Goal: Information Seeking & Learning: Find specific fact

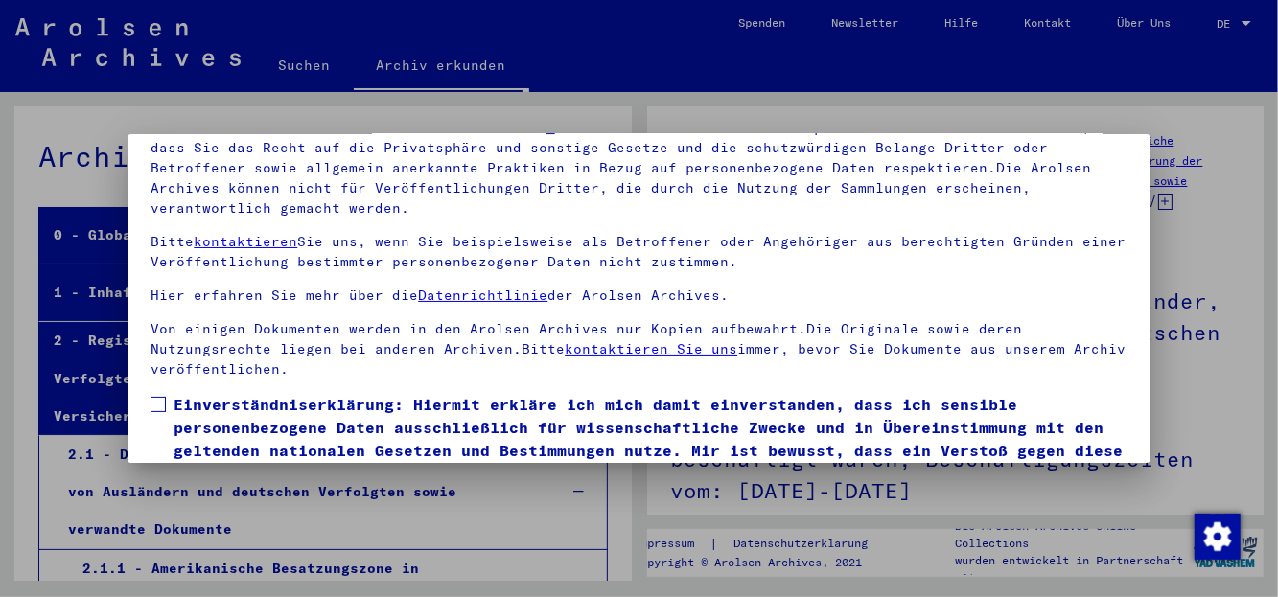
scroll to position [155, 0]
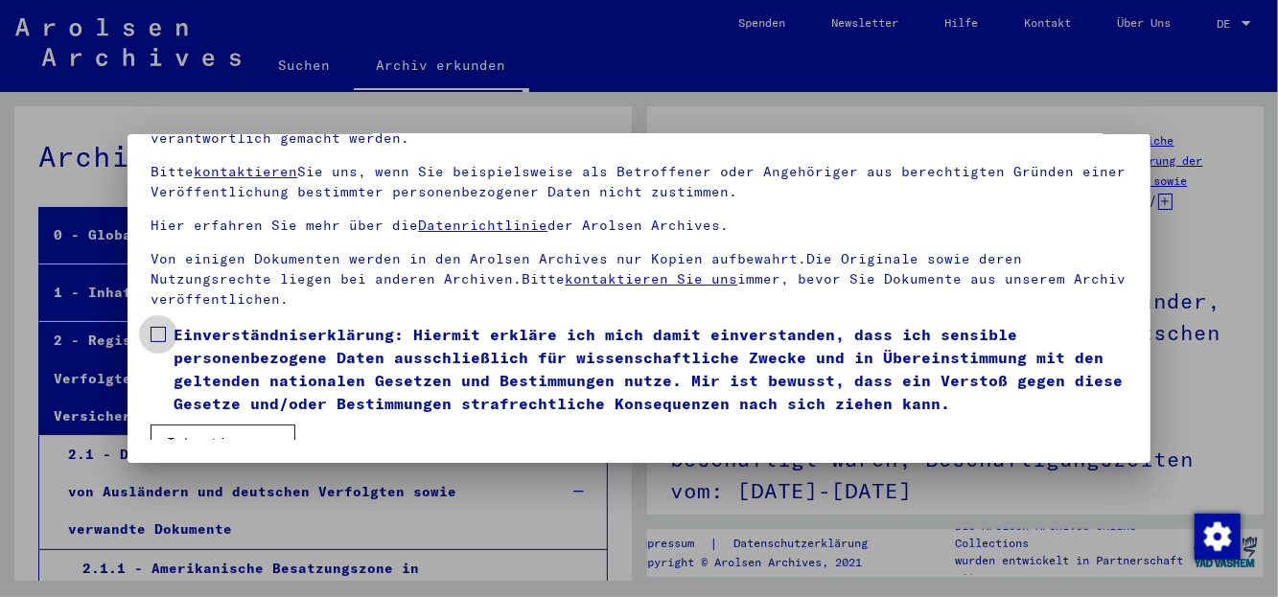
click at [161, 323] on label "Einverständniserklärung: Hiermit erkläre ich mich damit einverstanden, dass ich…" at bounding box center [639, 369] width 976 height 92
click at [255, 425] on button "Ich stimme zu" at bounding box center [223, 443] width 145 height 36
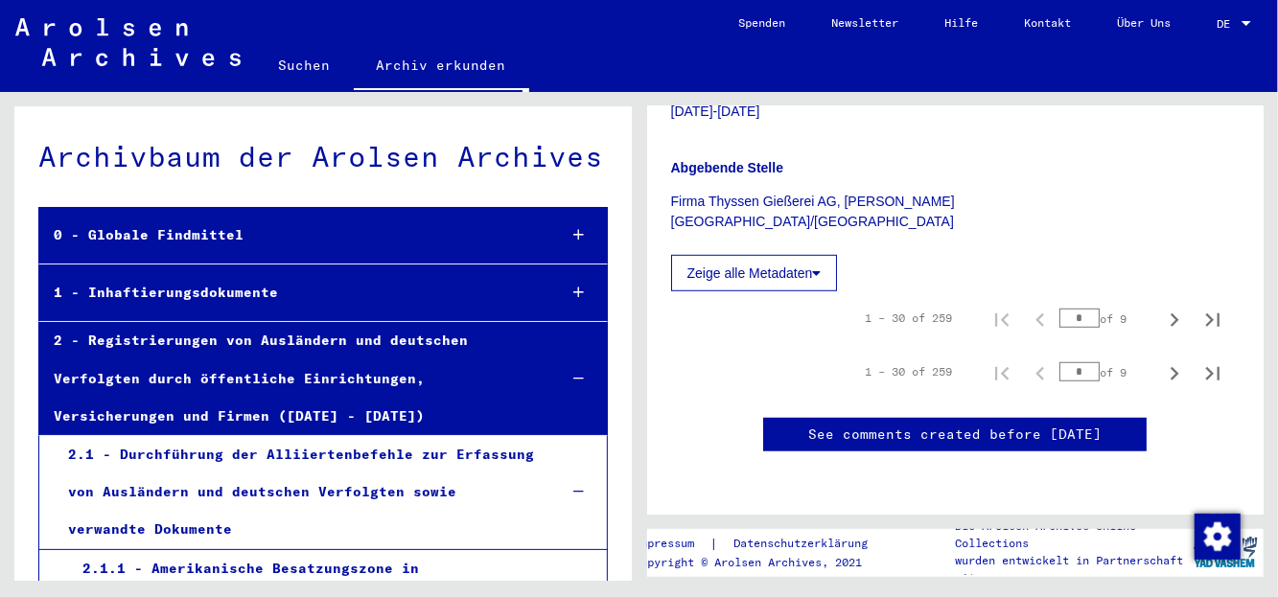
scroll to position [1152, 0]
click at [573, 235] on icon at bounding box center [578, 234] width 11 height 13
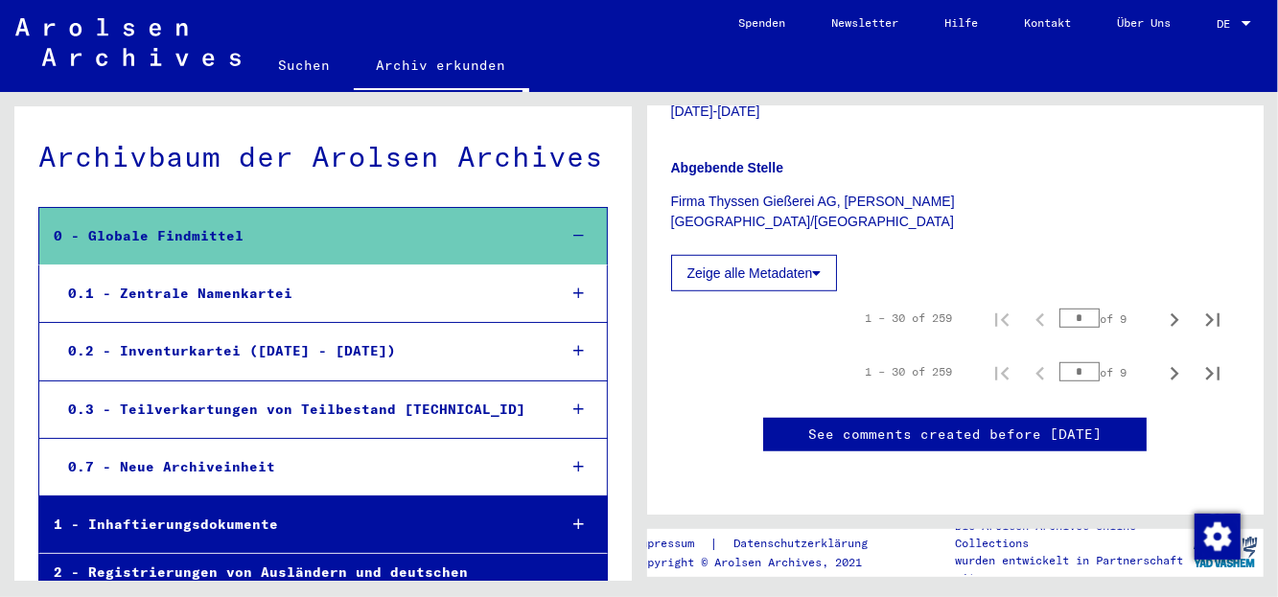
click at [257, 294] on div "0.1 - Zentrale Namenkartei" at bounding box center [298, 293] width 488 height 37
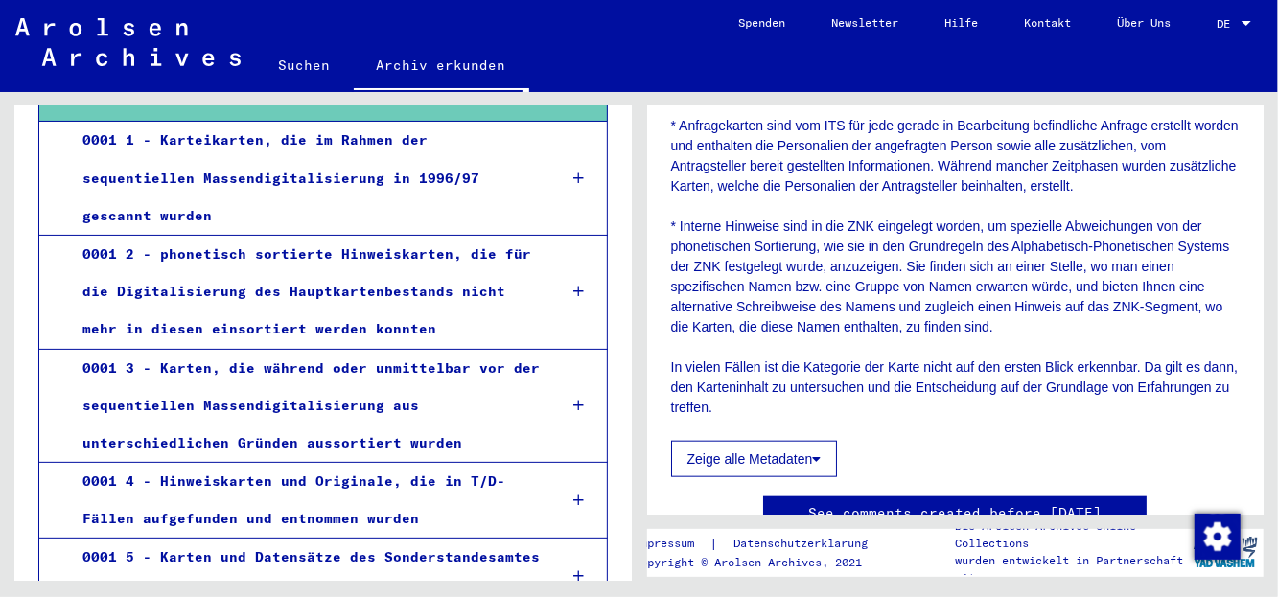
scroll to position [1007, 0]
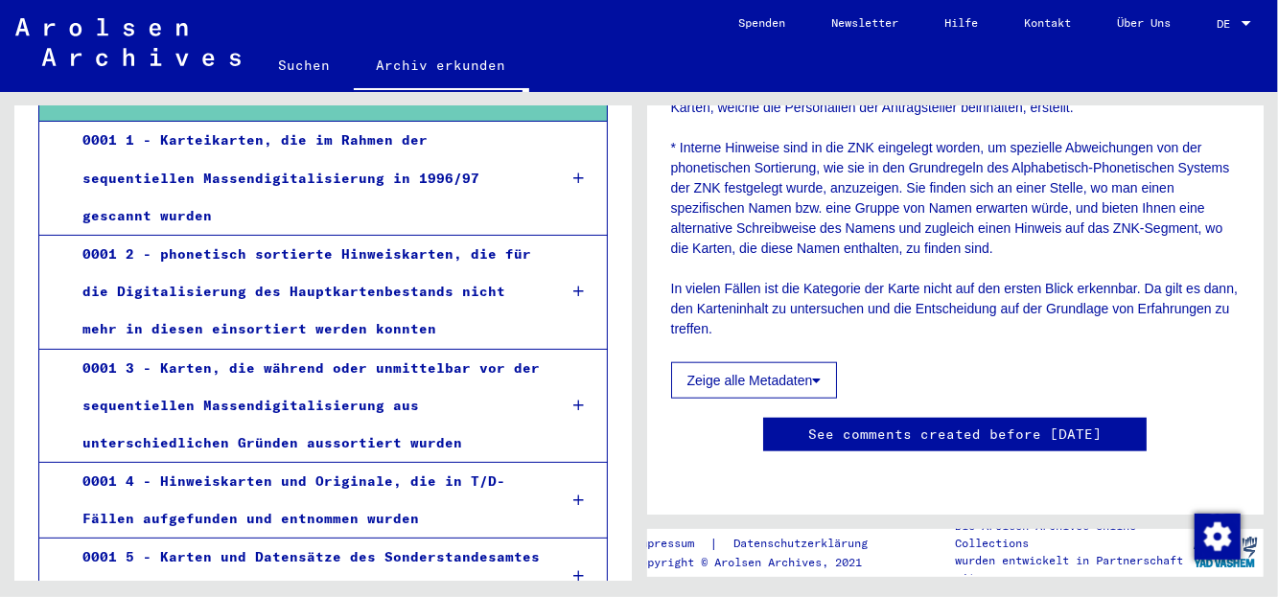
click at [780, 362] on button "Zeige alle Metadaten" at bounding box center [754, 380] width 167 height 36
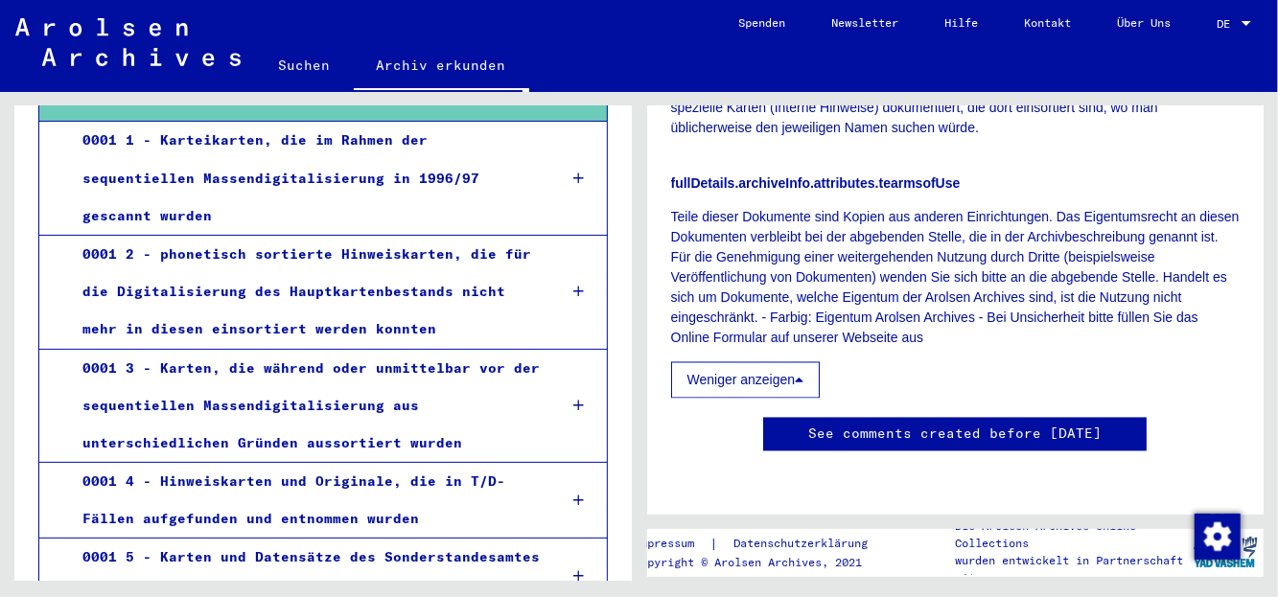
scroll to position [2965, 0]
click at [564, 284] on div at bounding box center [578, 292] width 55 height 57
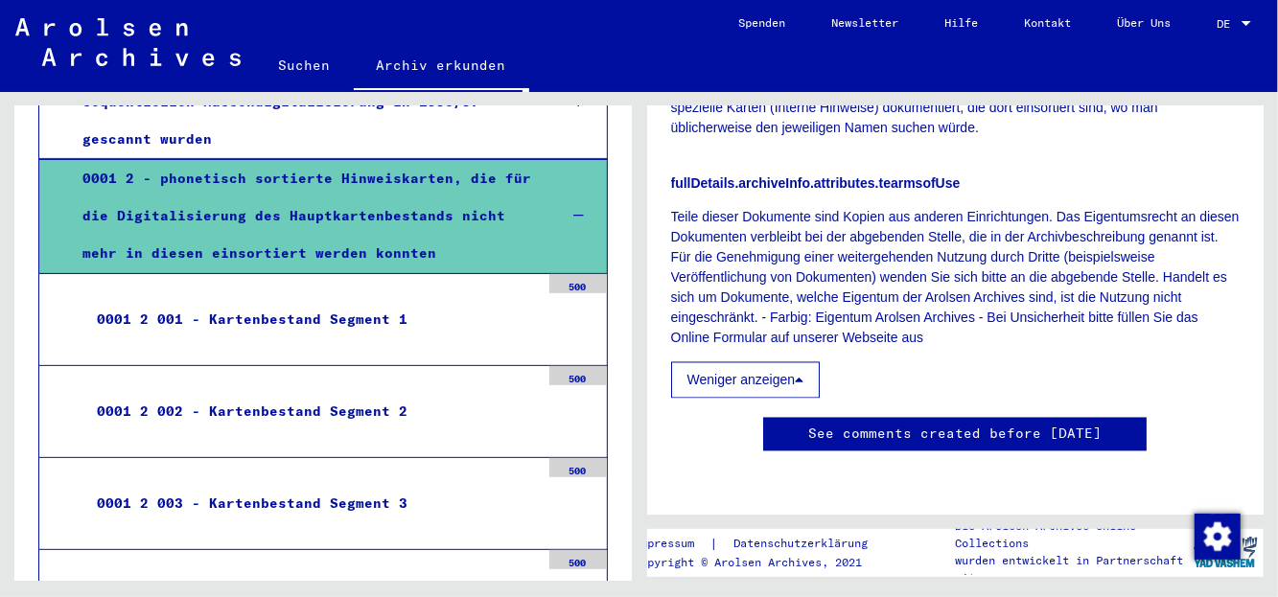
scroll to position [301, 0]
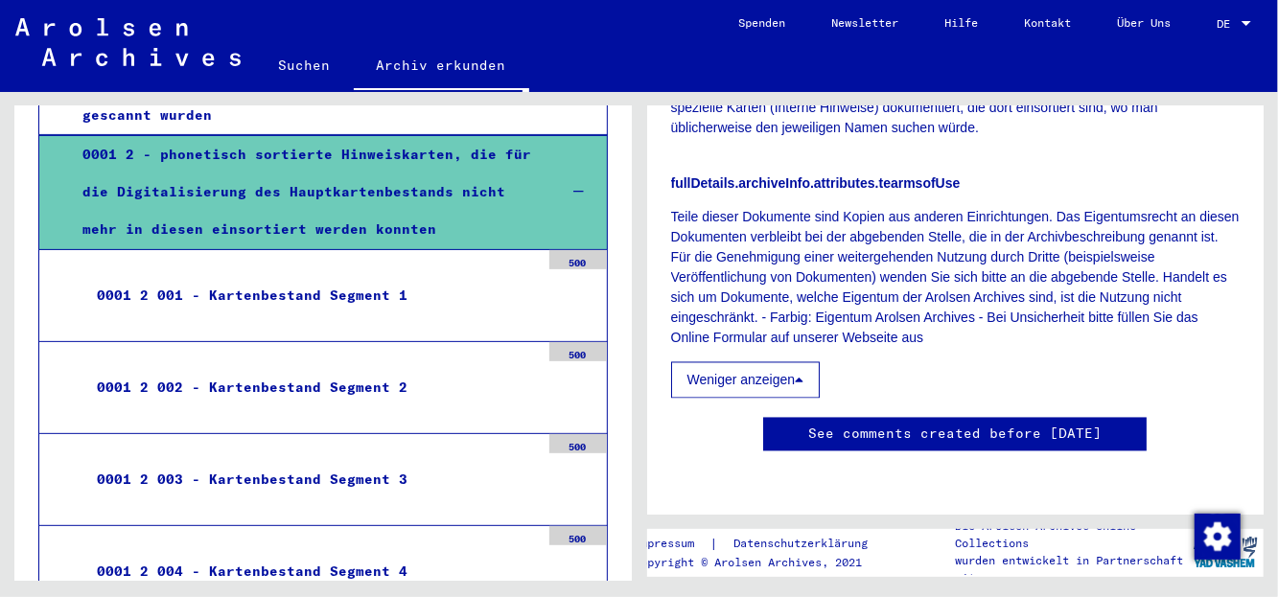
click at [362, 378] on div "0001 2 002 - Kartenbestand Segment 2" at bounding box center [310, 387] width 457 height 37
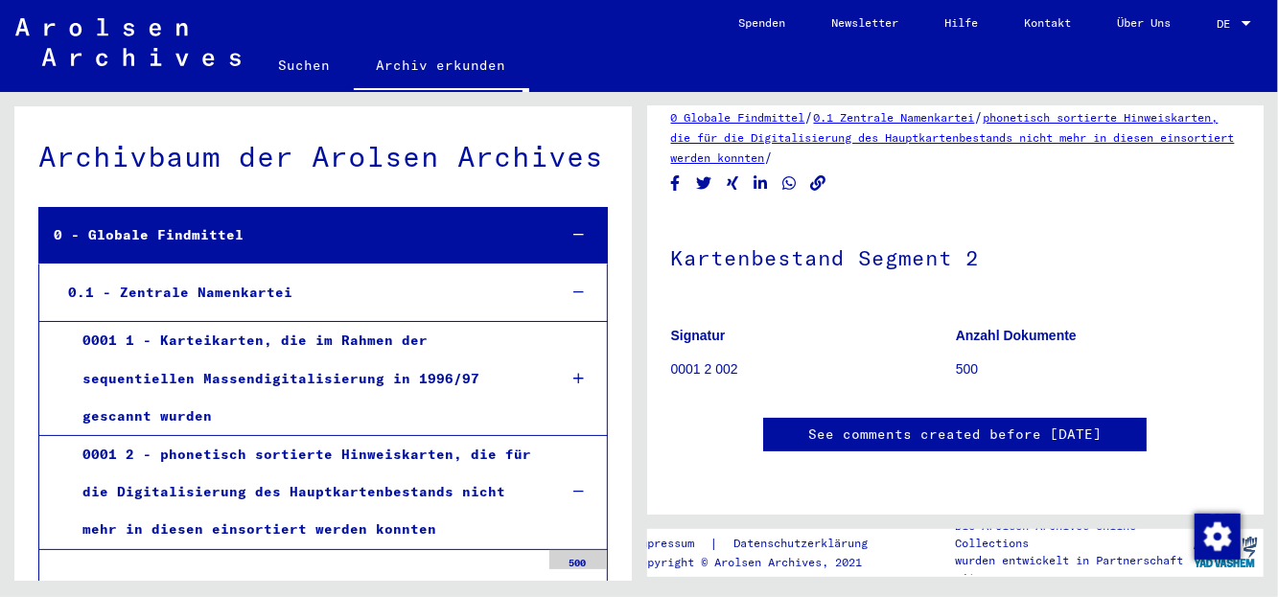
click at [157, 291] on div "0.1 - Zentrale Namenkartei" at bounding box center [298, 292] width 488 height 37
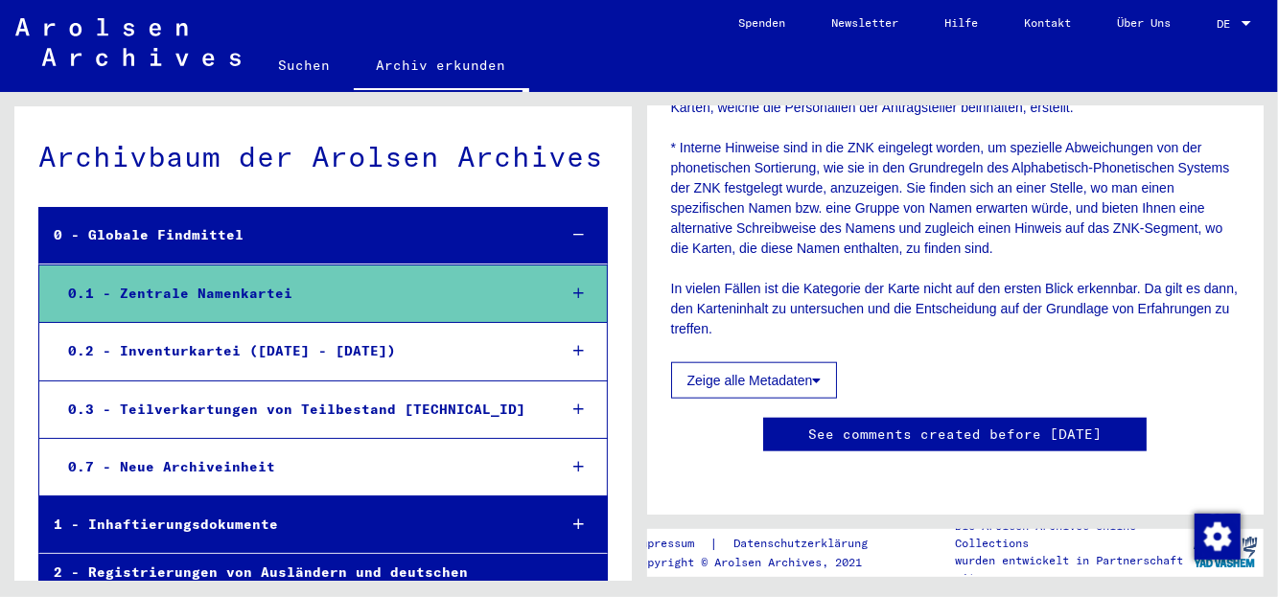
scroll to position [2165, 0]
click at [304, 62] on link "Suchen" at bounding box center [305, 65] width 98 height 46
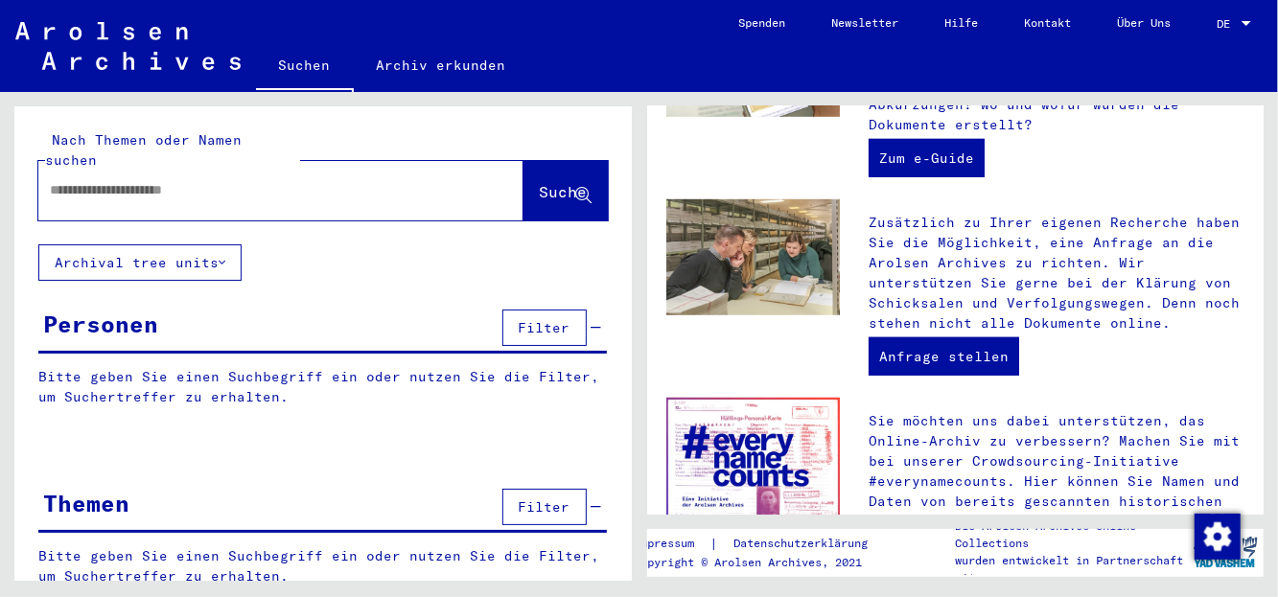
scroll to position [689, 0]
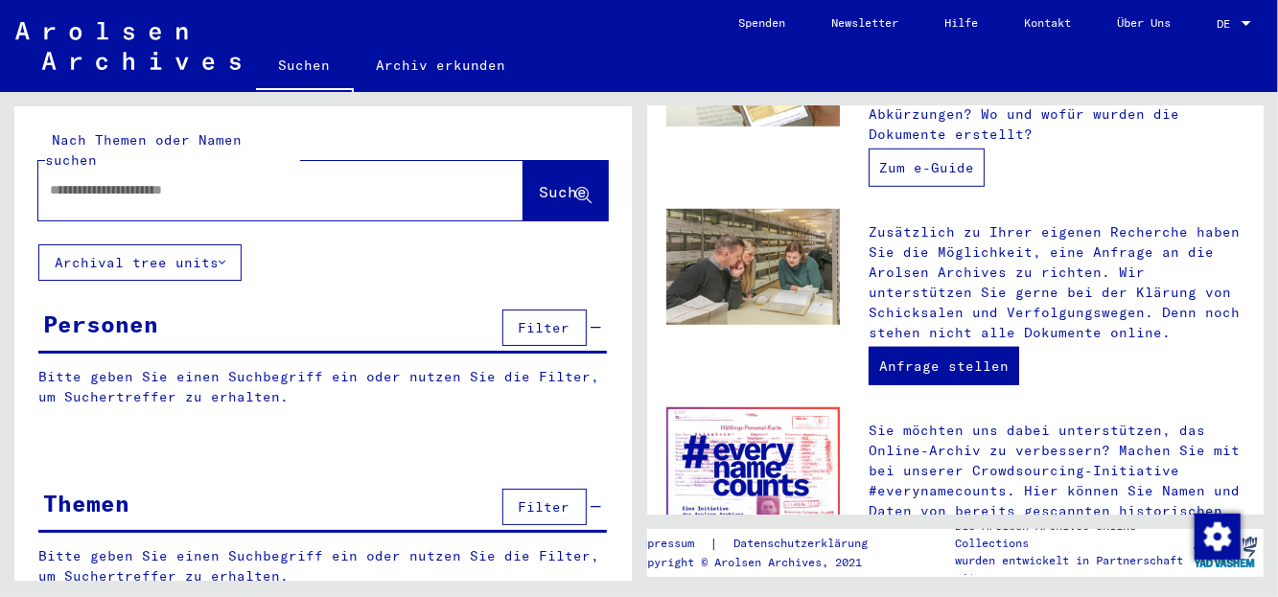
click at [914, 173] on link "Zum e-Guide" at bounding box center [927, 168] width 116 height 38
click at [89, 180] on input "text" at bounding box center [258, 190] width 416 height 20
click at [540, 182] on span "Suche" at bounding box center [564, 191] width 48 height 19
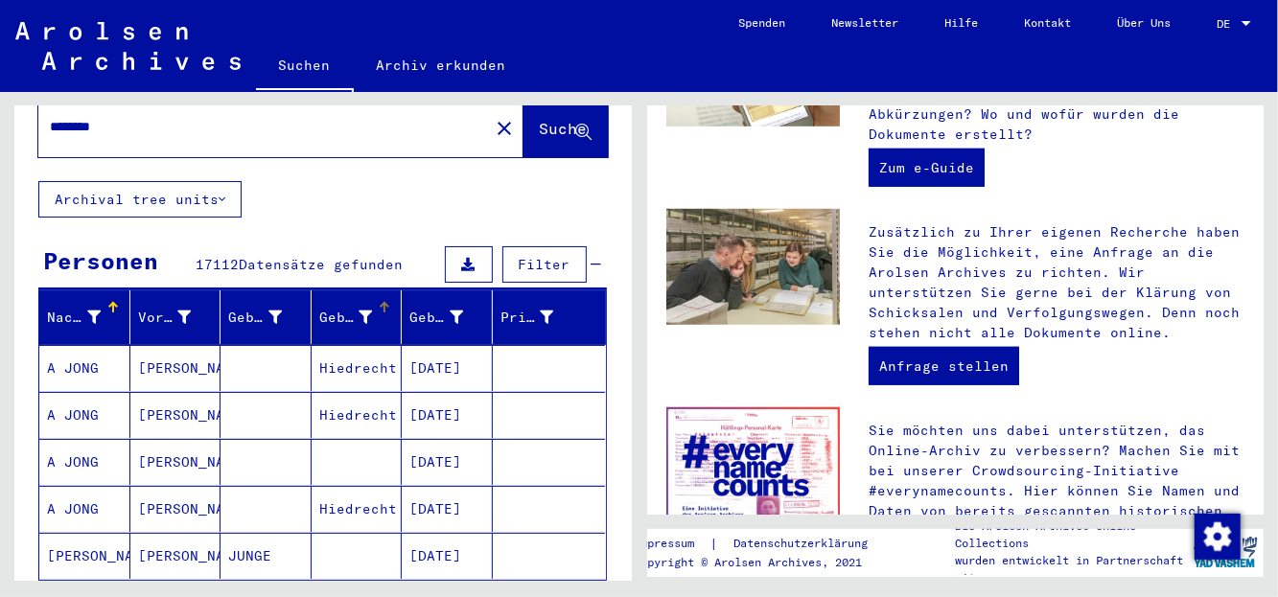
scroll to position [101, 0]
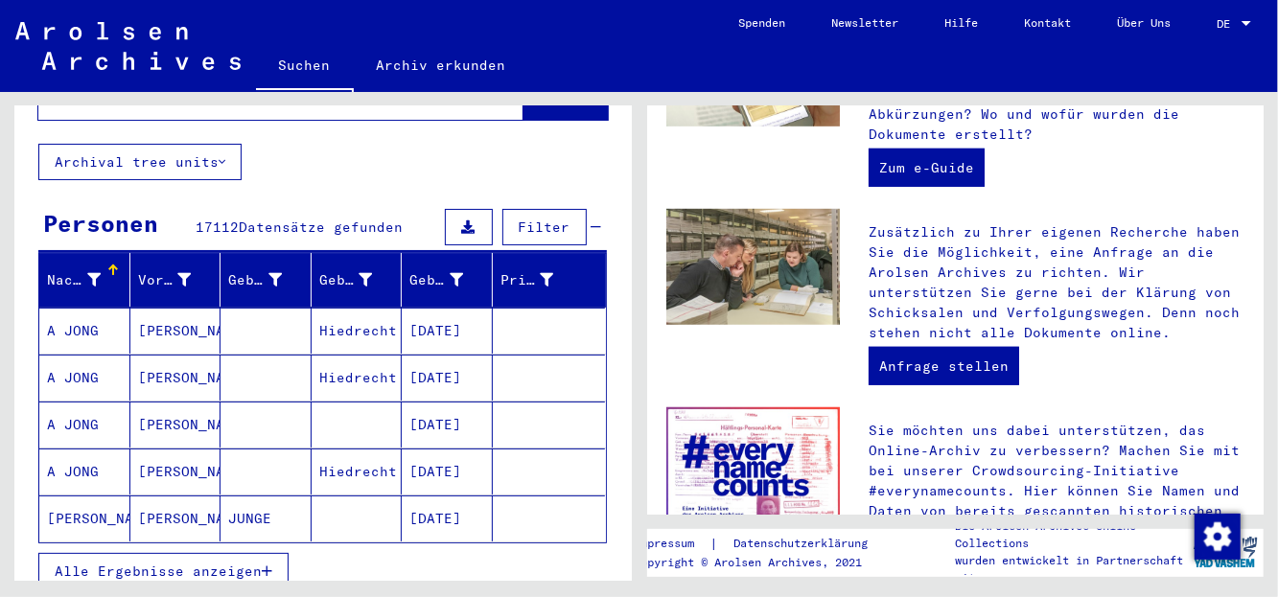
click at [234, 563] on span "Alle Ergebnisse anzeigen" at bounding box center [158, 571] width 207 height 17
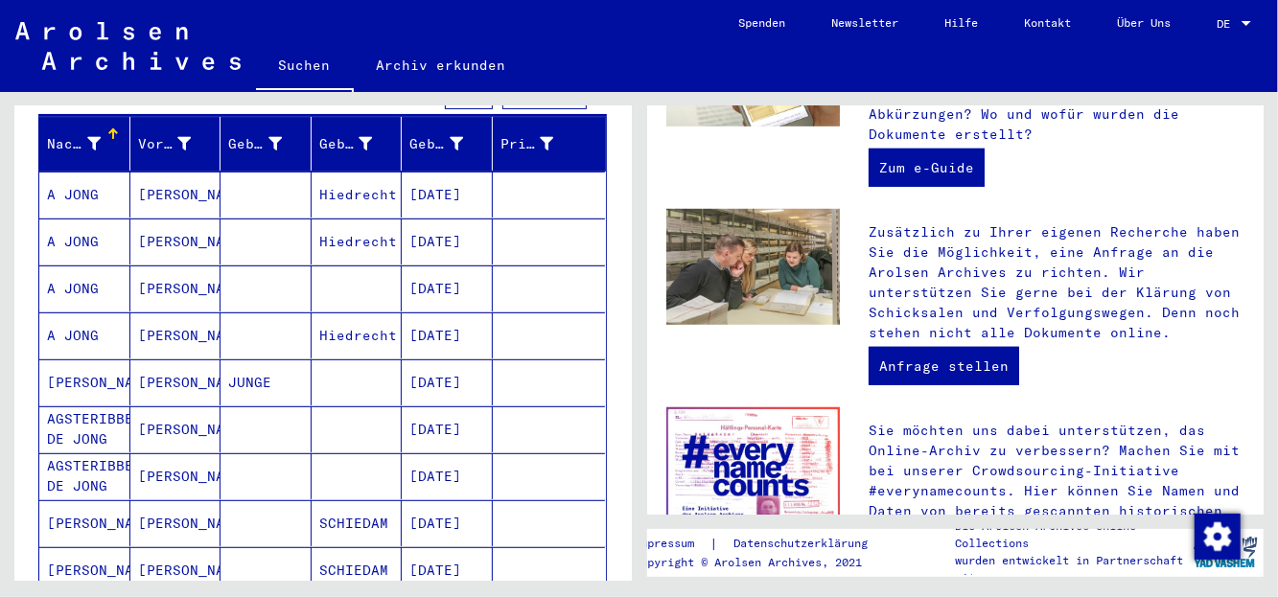
scroll to position [0, 0]
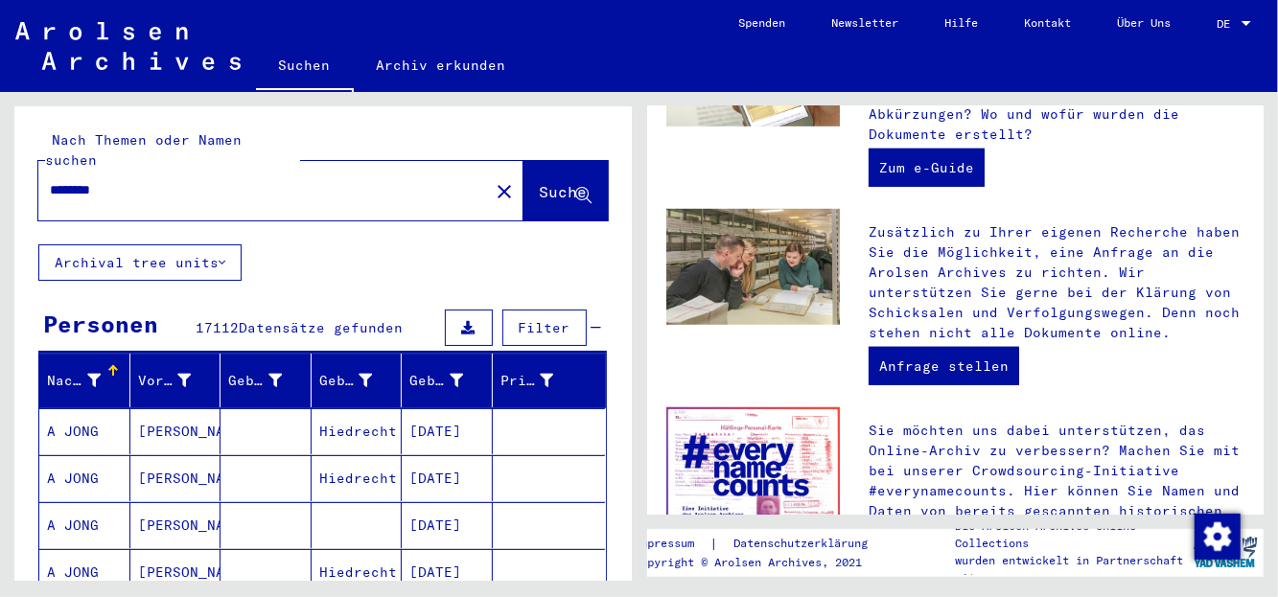
click at [52, 180] on input "********" at bounding box center [258, 190] width 416 height 20
type input "**********"
click at [540, 182] on span "Suche" at bounding box center [564, 191] width 48 height 19
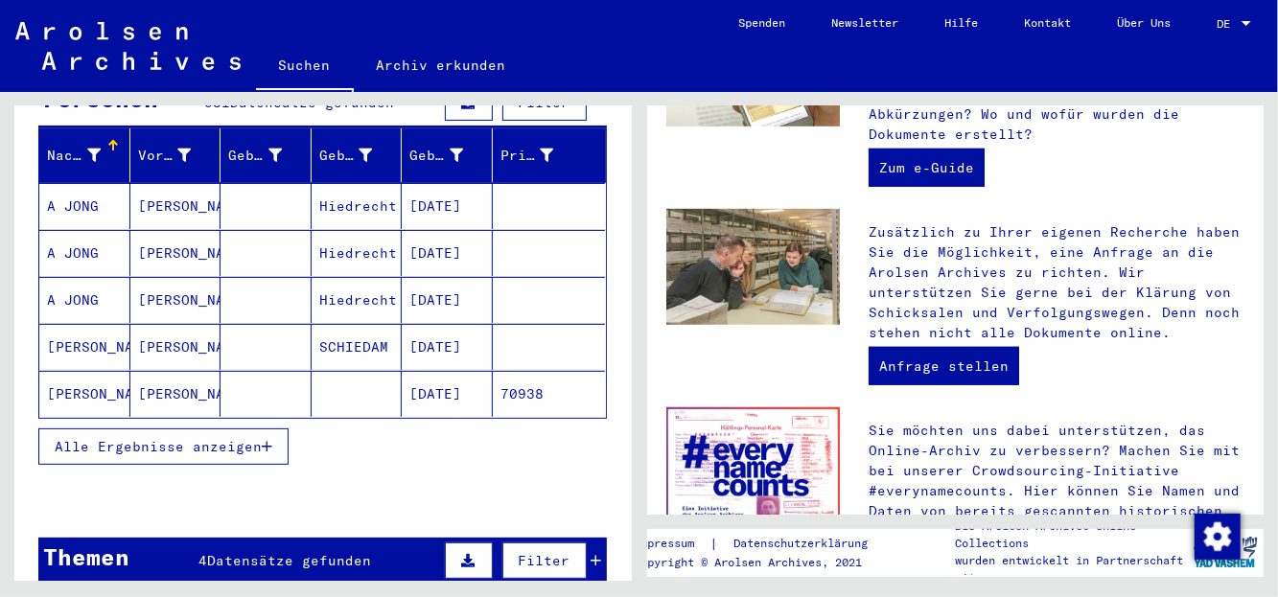
scroll to position [302, 0]
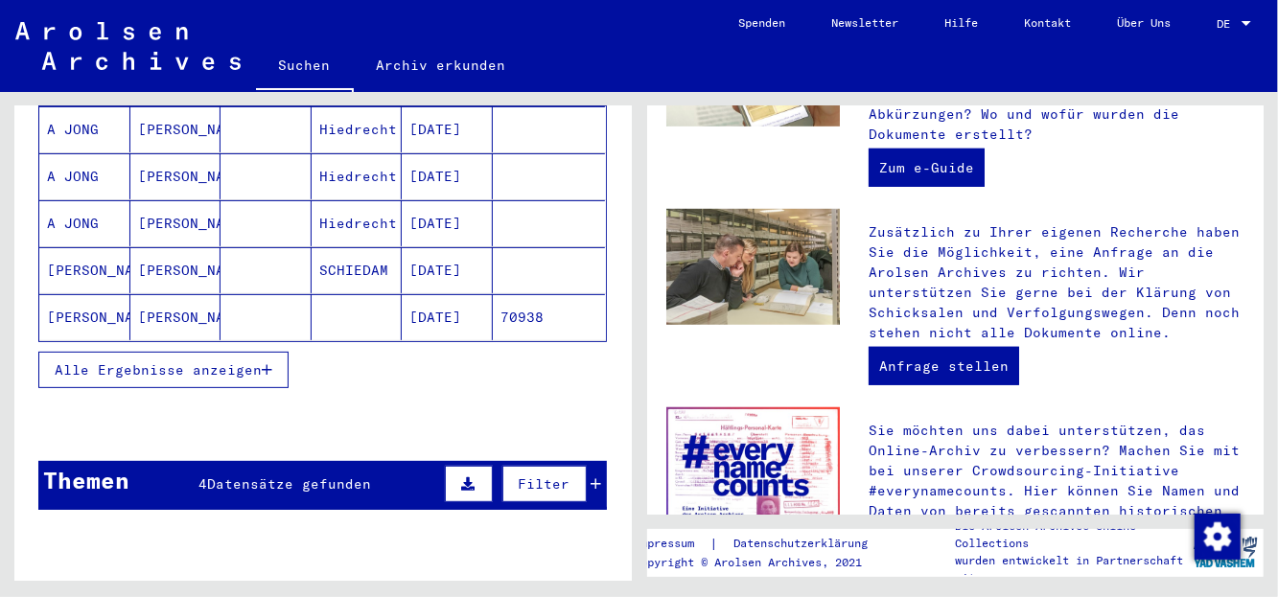
click at [245, 361] on span "Alle Ergebnisse anzeigen" at bounding box center [158, 369] width 207 height 17
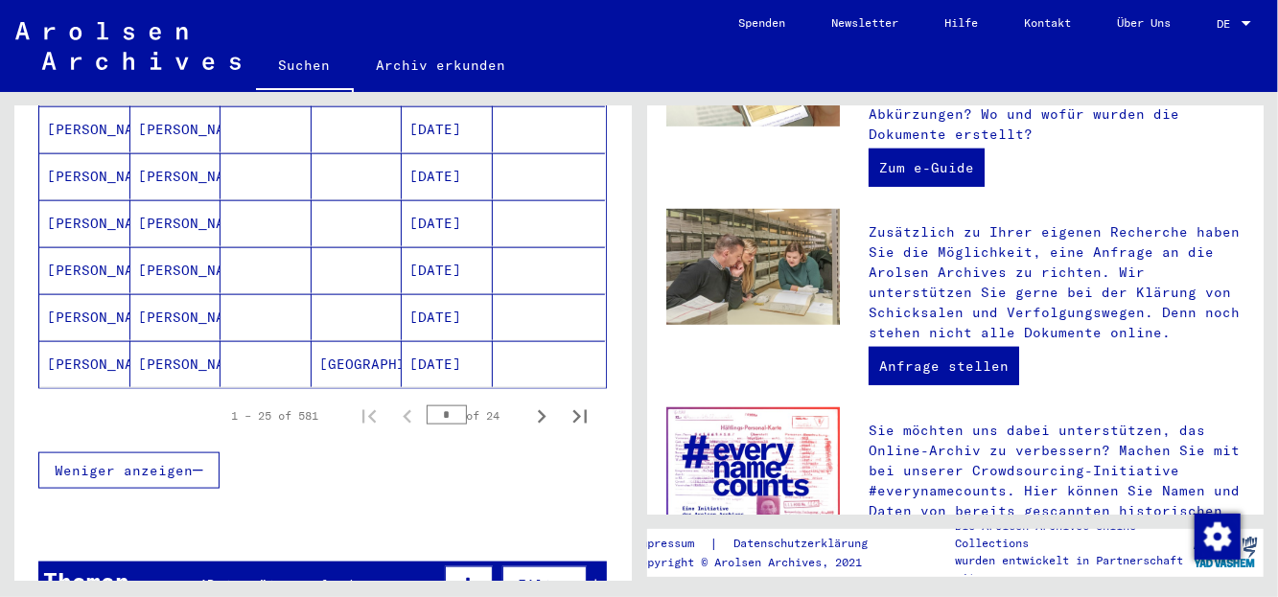
scroll to position [1208, 0]
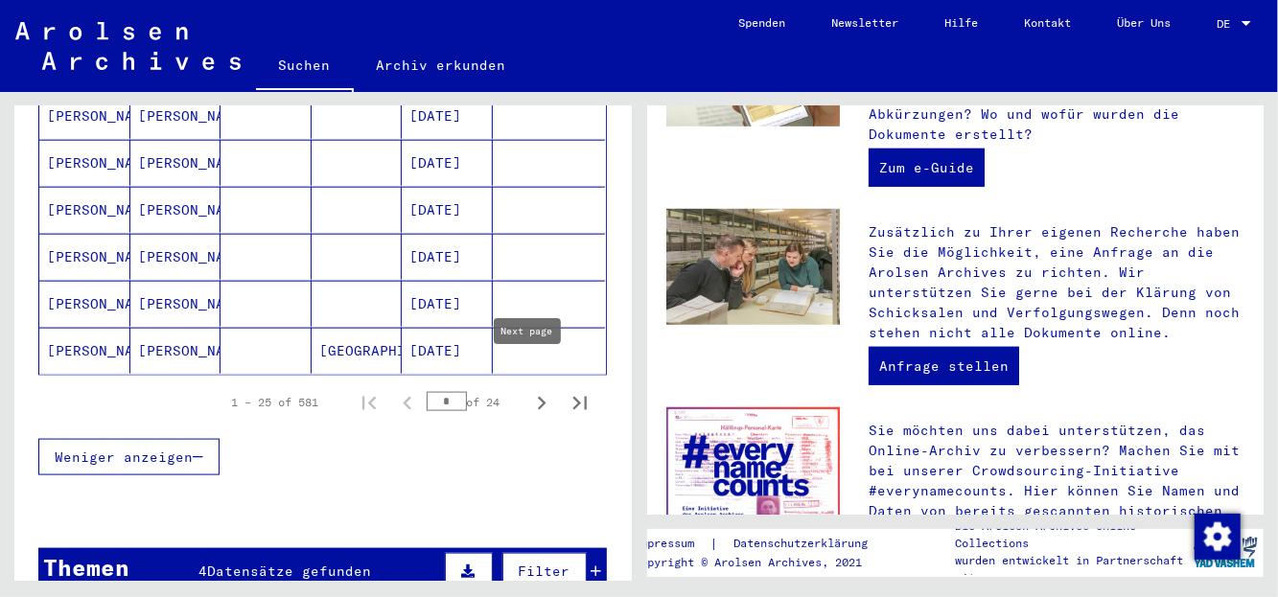
click at [538, 397] on icon "Next page" at bounding box center [542, 403] width 9 height 13
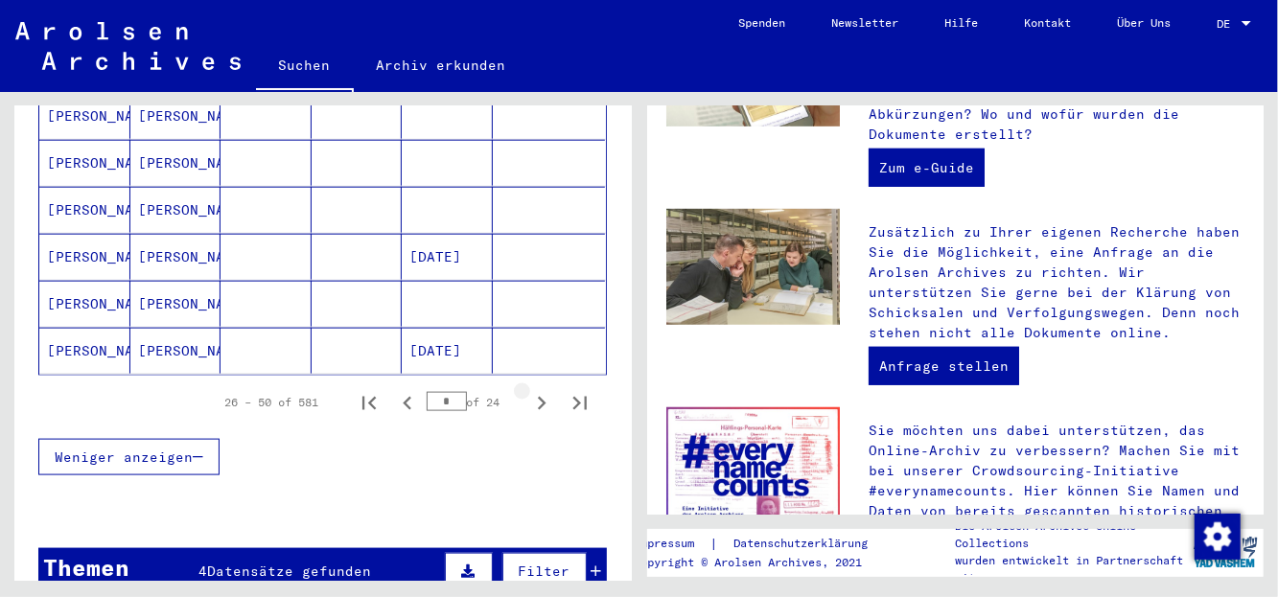
click at [530, 390] on icon "Next page" at bounding box center [541, 403] width 27 height 27
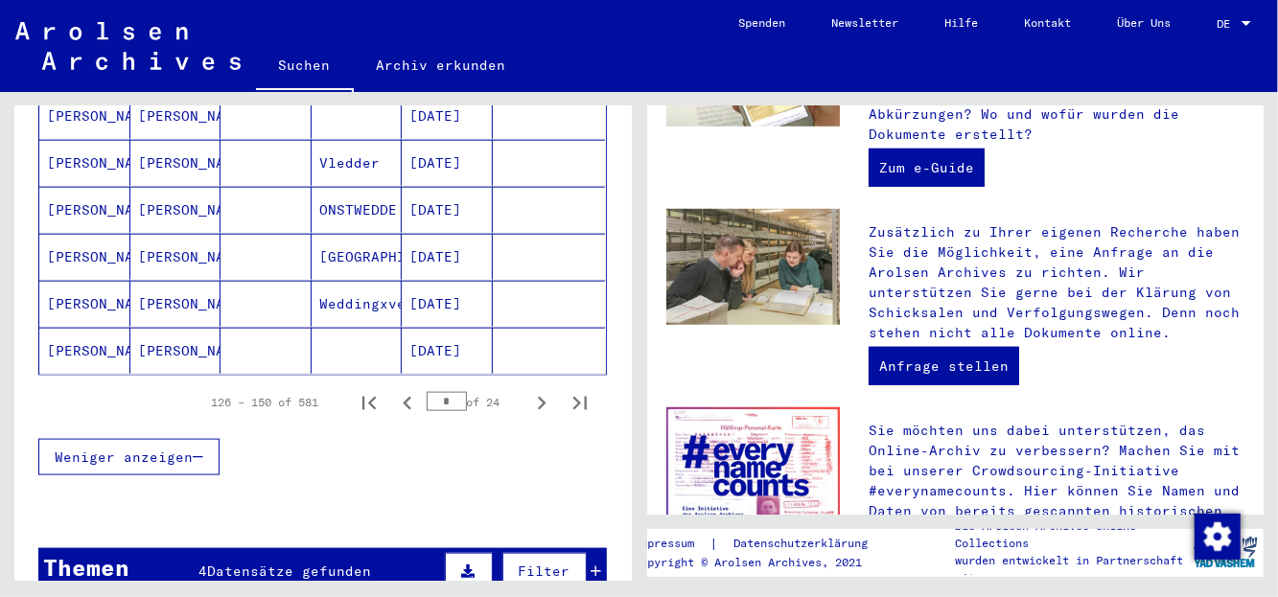
click at [530, 390] on icon "Next page" at bounding box center [541, 403] width 27 height 27
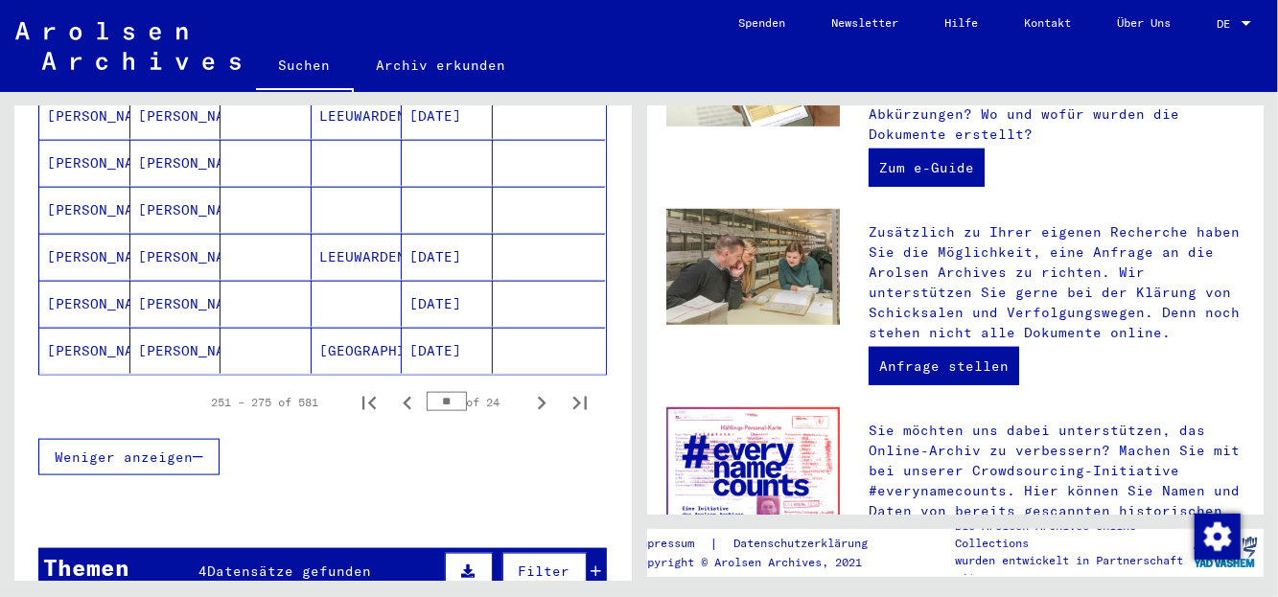
click at [530, 390] on icon "Next page" at bounding box center [541, 403] width 27 height 27
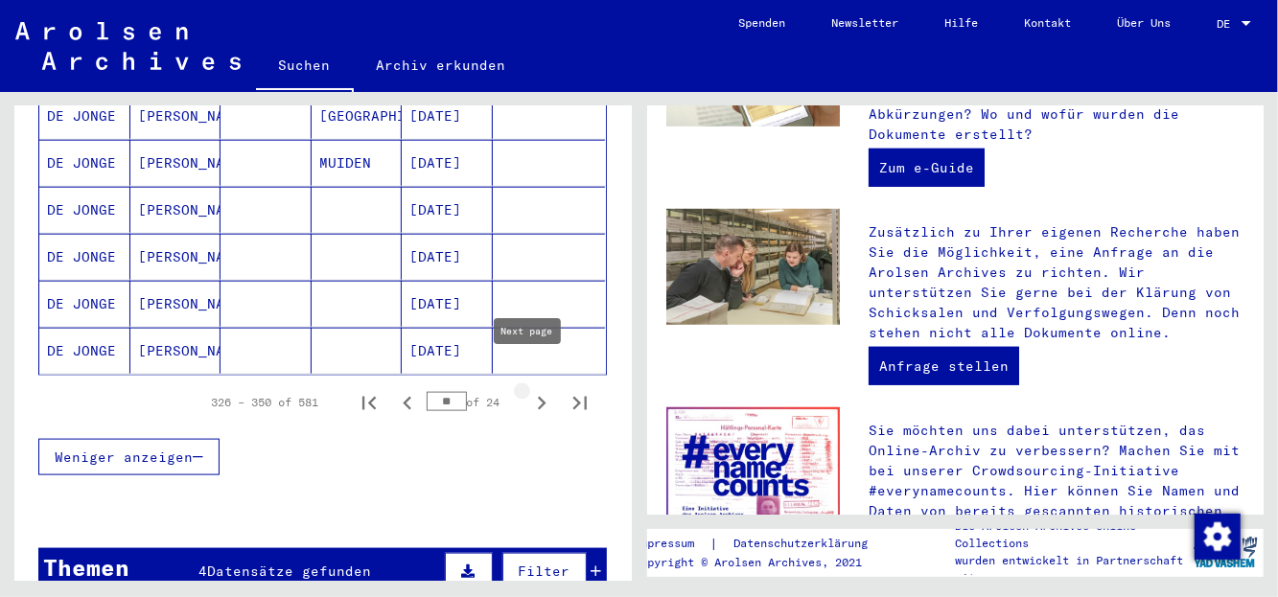
click at [528, 390] on icon "Next page" at bounding box center [541, 403] width 27 height 27
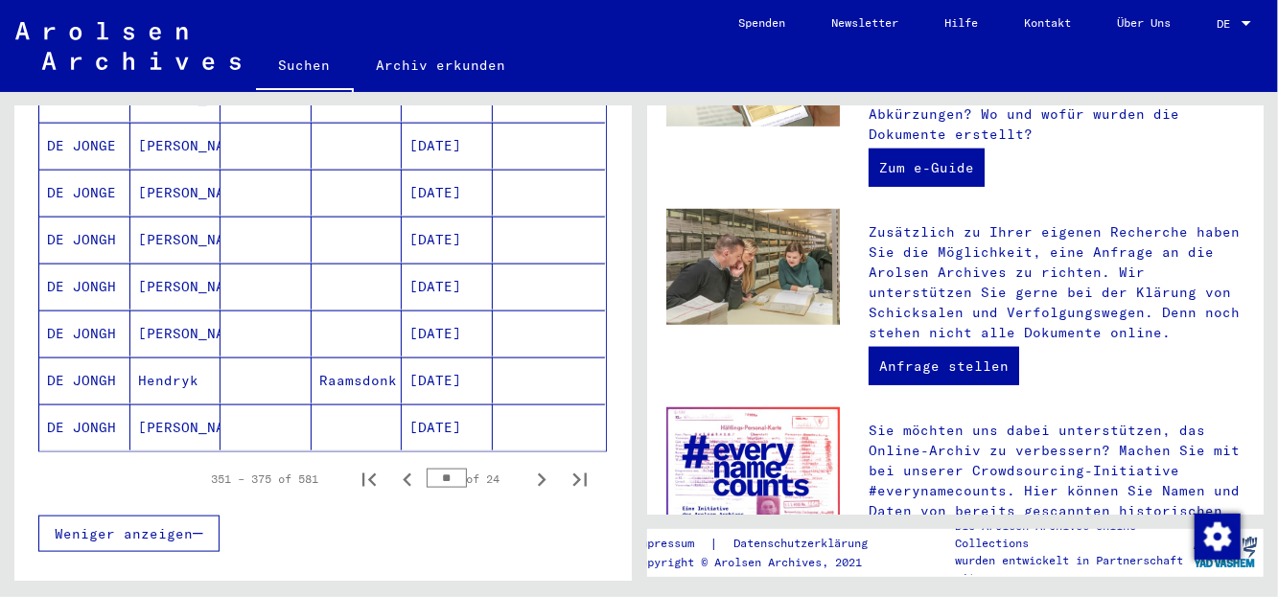
scroll to position [1107, 0]
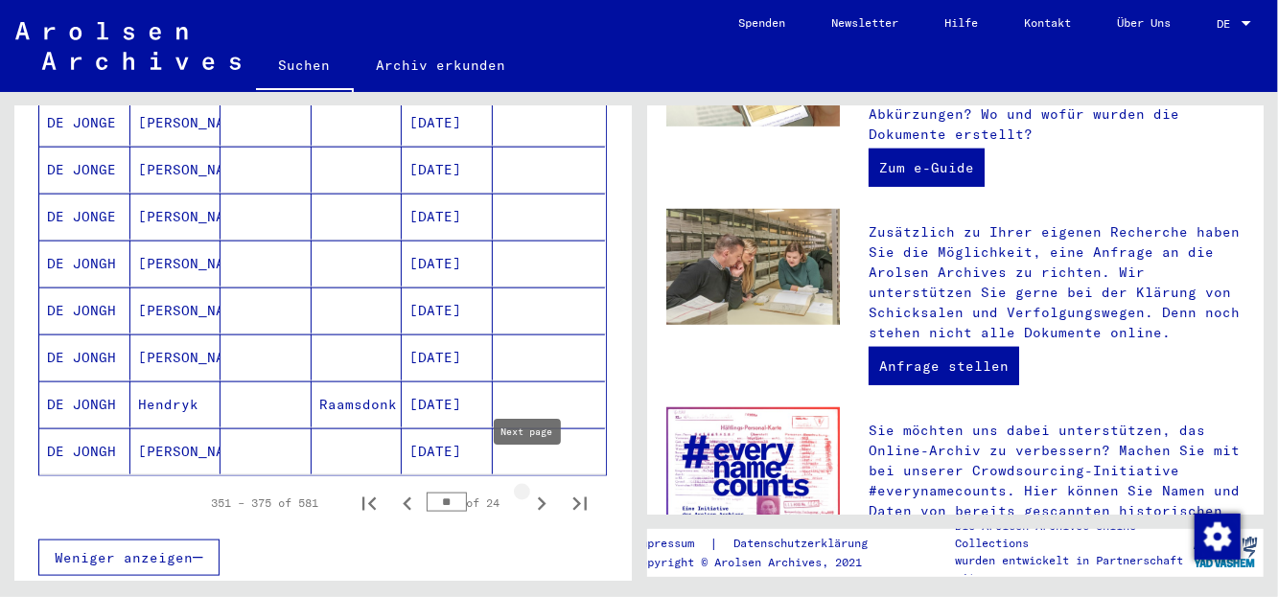
click at [528, 491] on icon "Next page" at bounding box center [541, 504] width 27 height 27
type input "**"
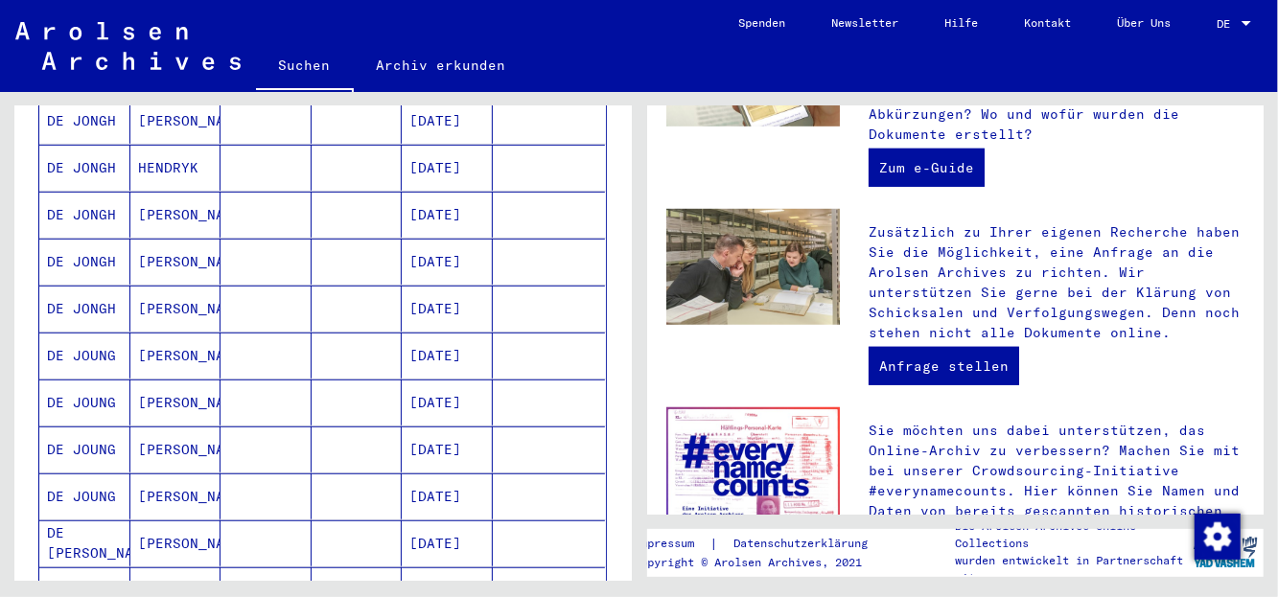
scroll to position [417, 0]
